Goal: Task Accomplishment & Management: Manage account settings

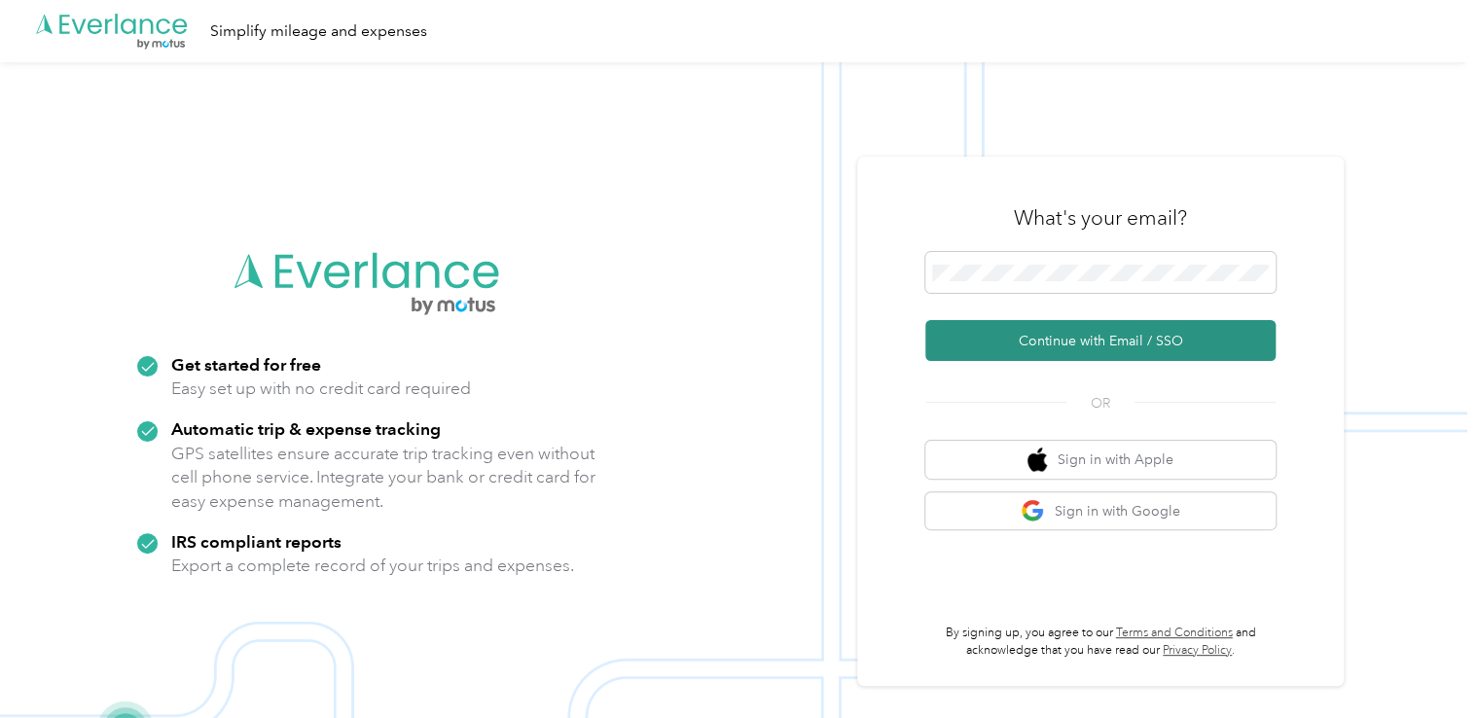
click at [972, 347] on button "Continue with Email / SSO" at bounding box center [1100, 340] width 350 height 41
click at [1107, 344] on button "Continue with Email / SSO" at bounding box center [1100, 340] width 350 height 41
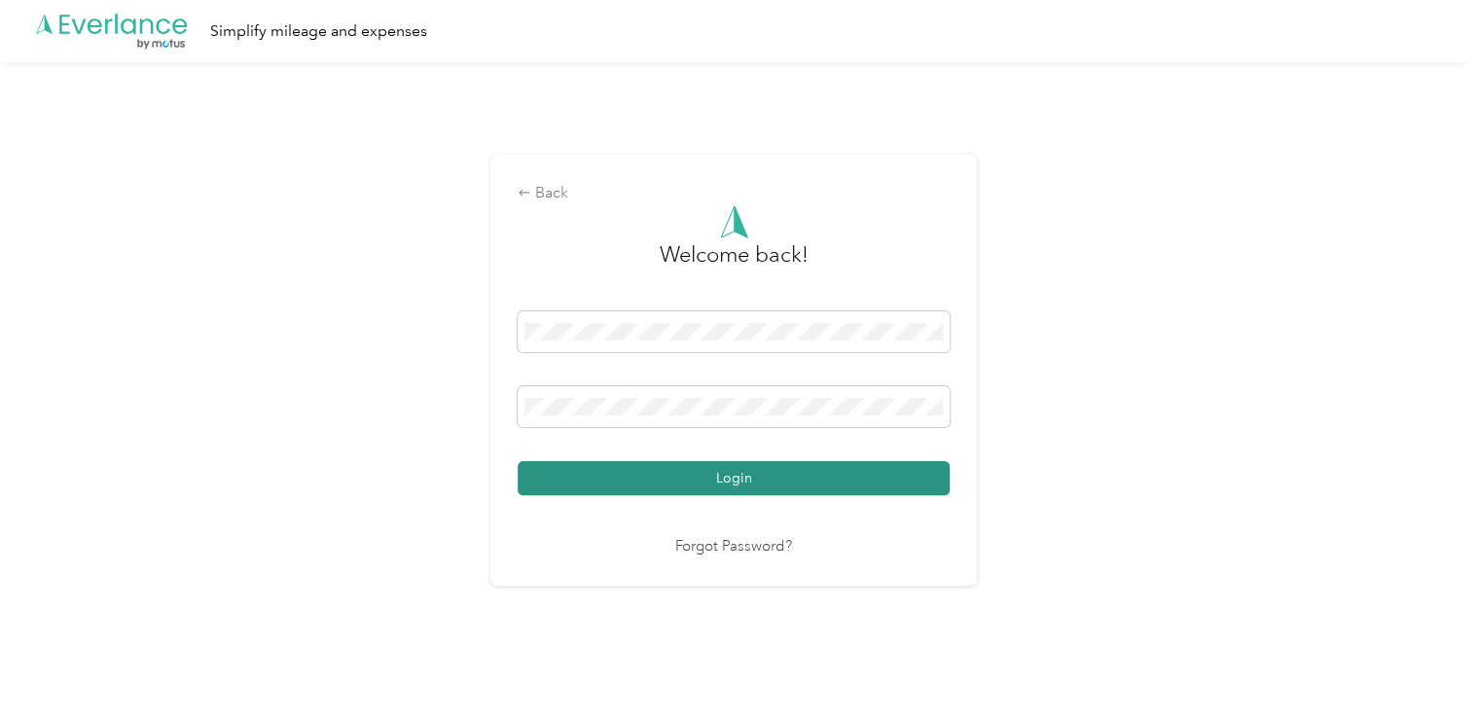
click at [728, 477] on button "Login" at bounding box center [734, 478] width 432 height 34
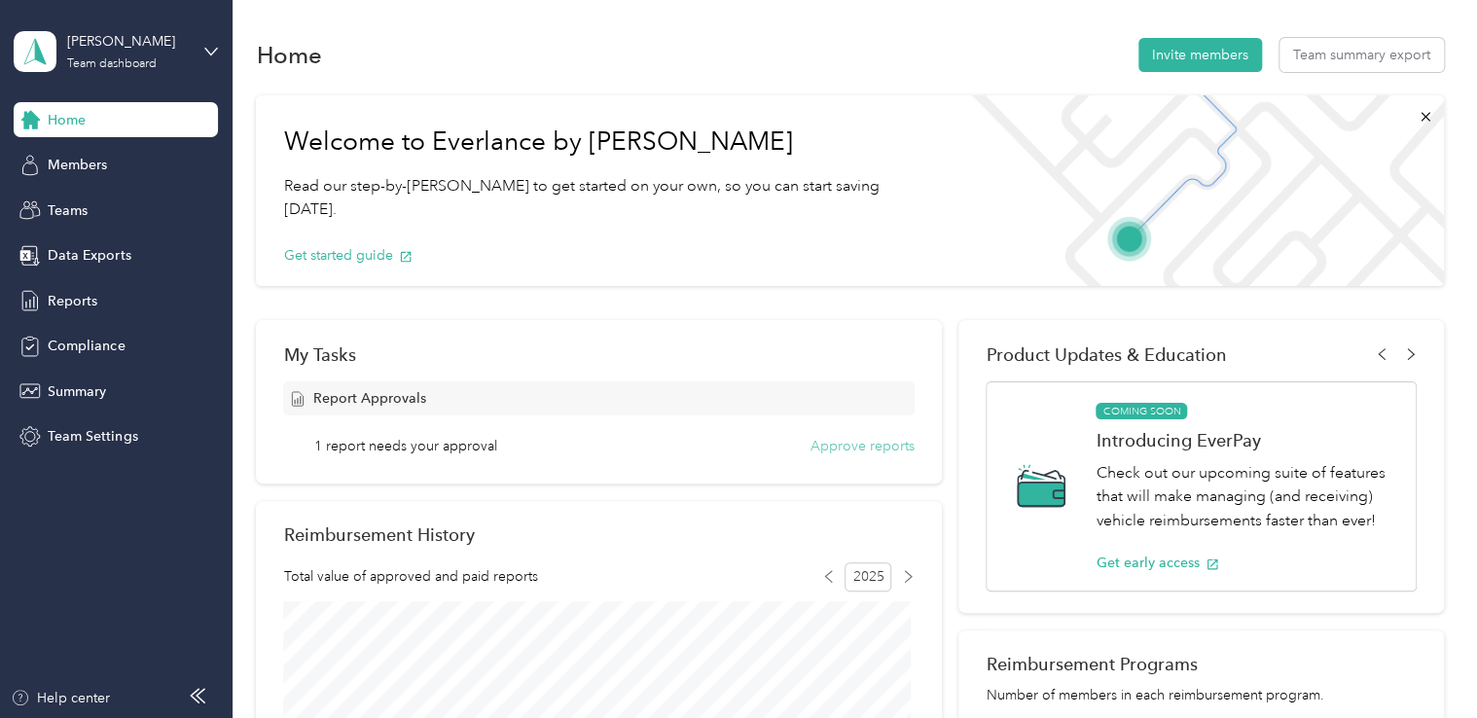
click at [854, 448] on button "Approve reports" at bounding box center [862, 446] width 104 height 20
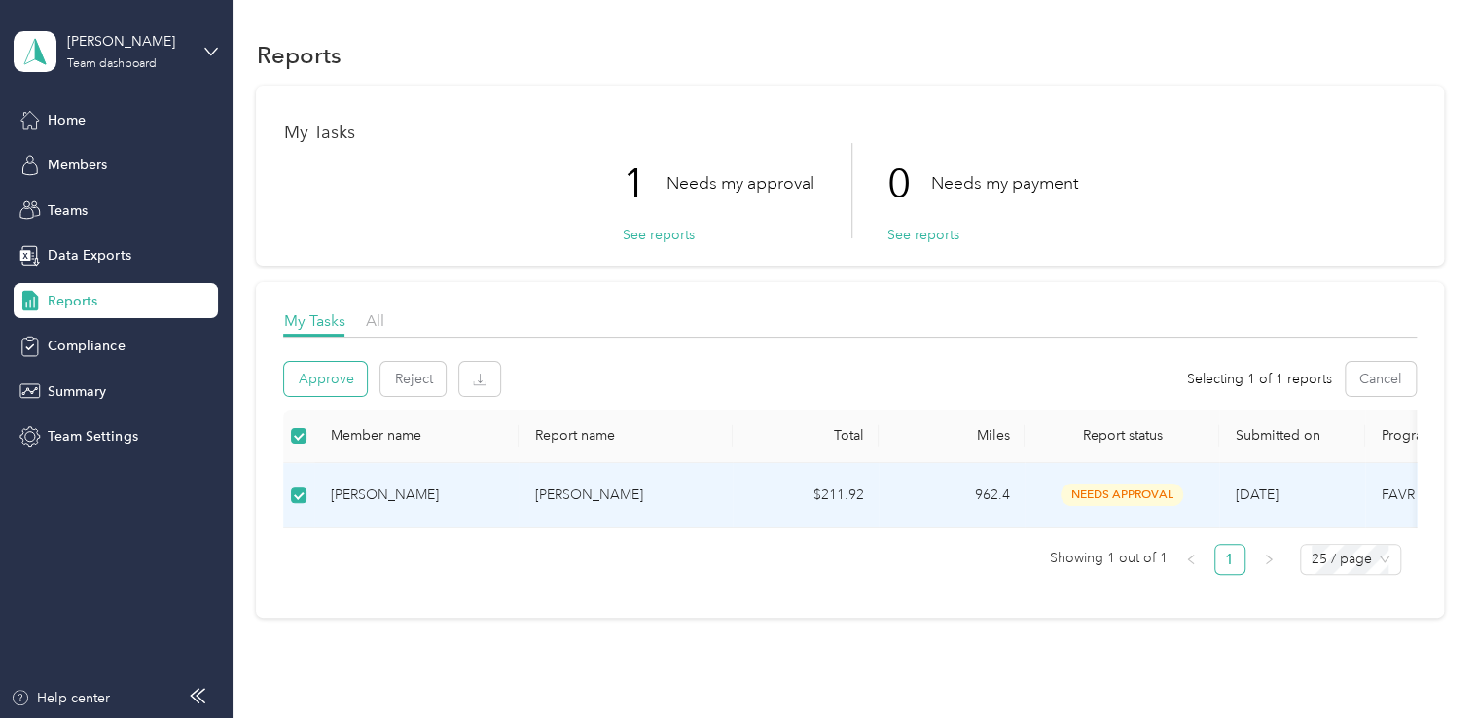
click at [331, 378] on button "Approve" at bounding box center [325, 379] width 83 height 34
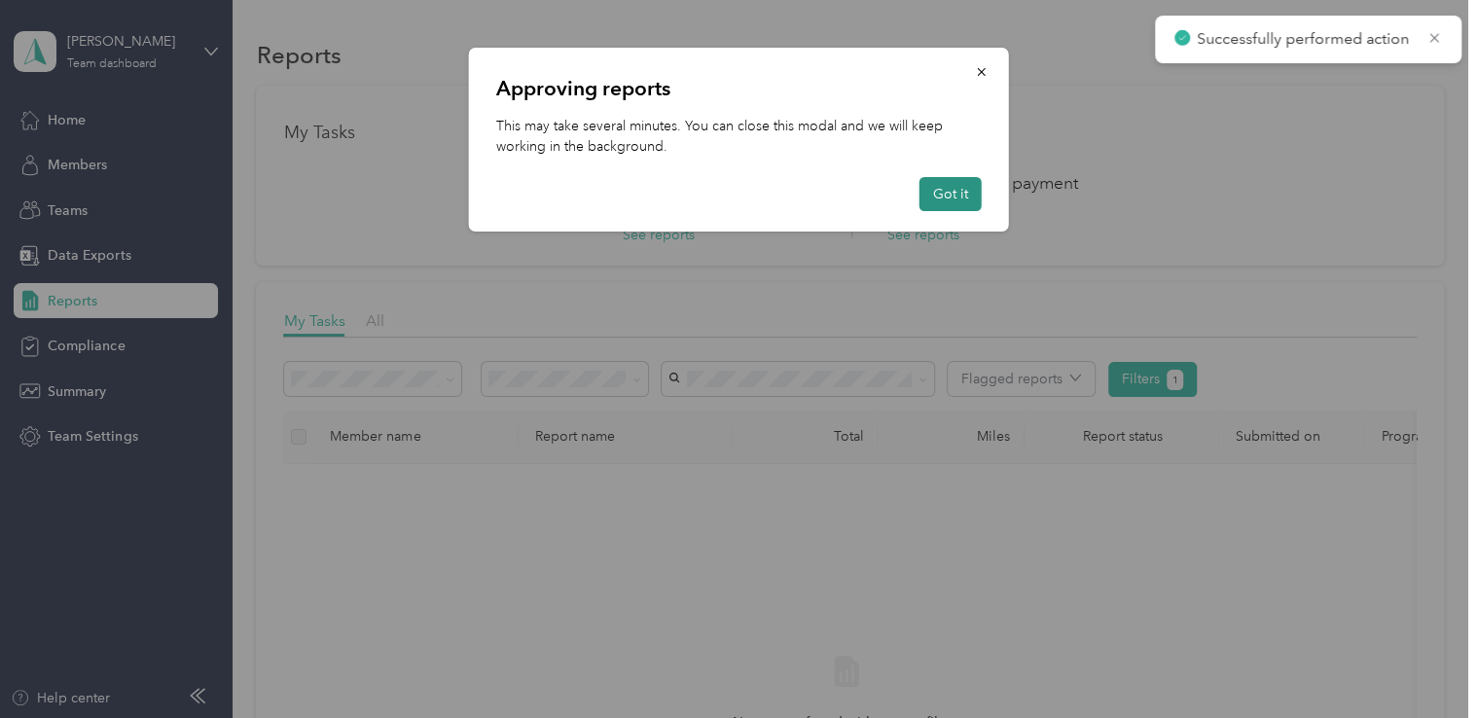
click at [948, 198] on button "Got it" at bounding box center [950, 194] width 62 height 34
